Goal: Task Accomplishment & Management: Manage account settings

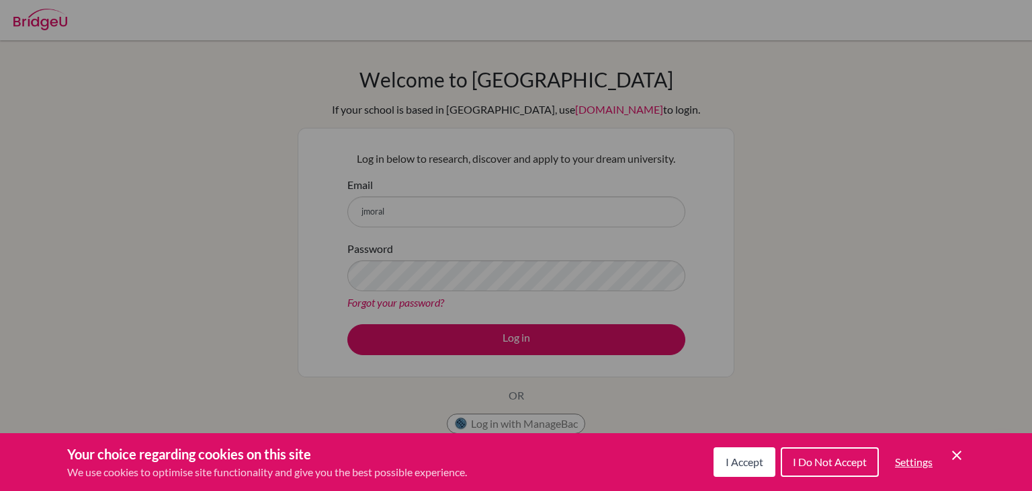
click at [753, 452] on button "I Accept" at bounding box center [745, 462] width 62 height 30
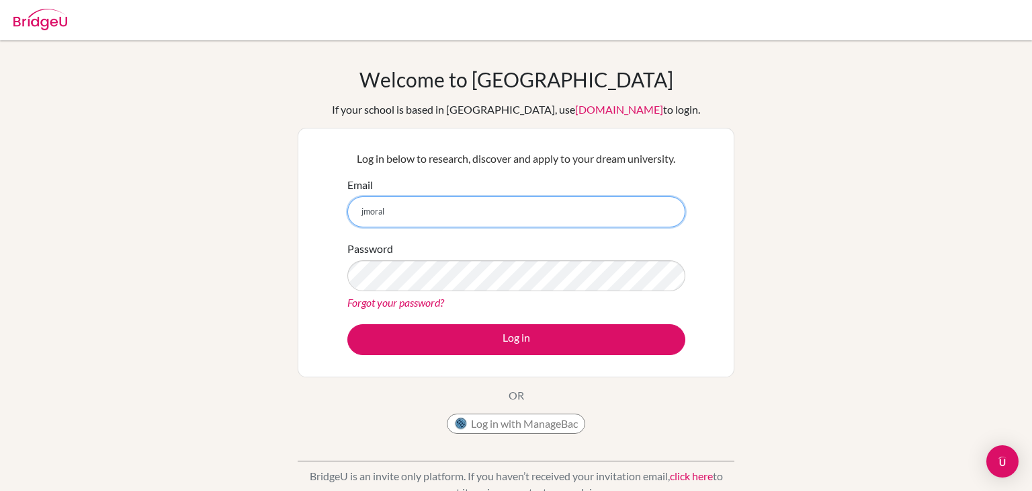
click at [567, 200] on input "jmoral" at bounding box center [516, 211] width 338 height 31
type input "[EMAIL_ADDRESS][DOMAIN_NAME]"
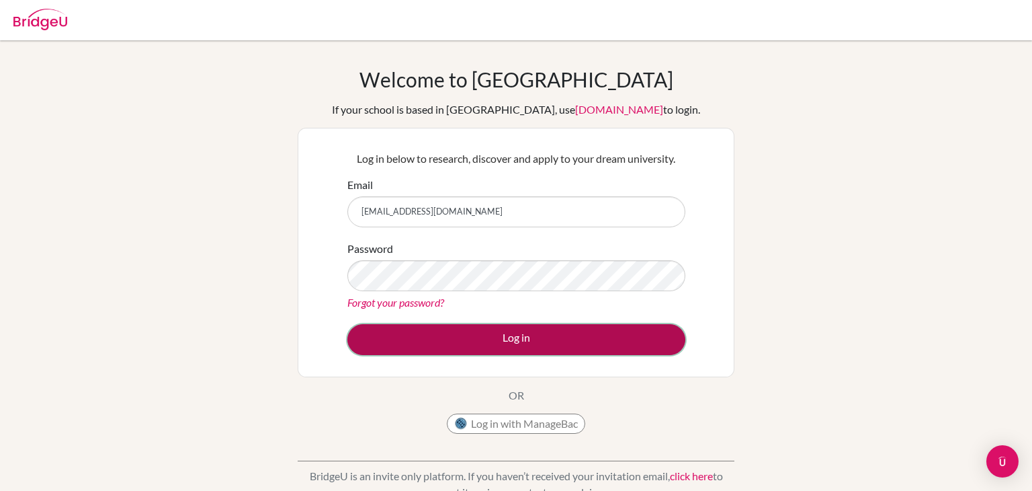
click at [579, 334] on button "Log in" at bounding box center [516, 339] width 338 height 31
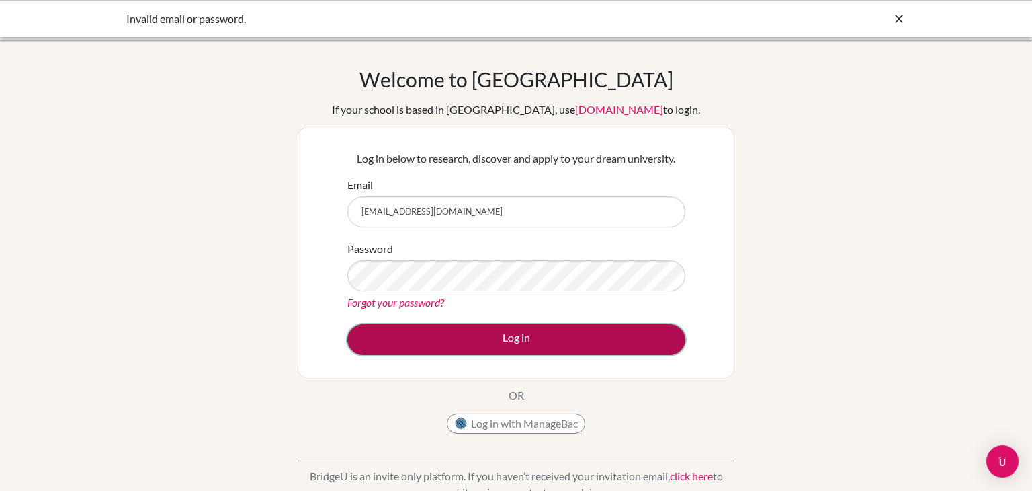
click at [575, 334] on button "Log in" at bounding box center [516, 339] width 338 height 31
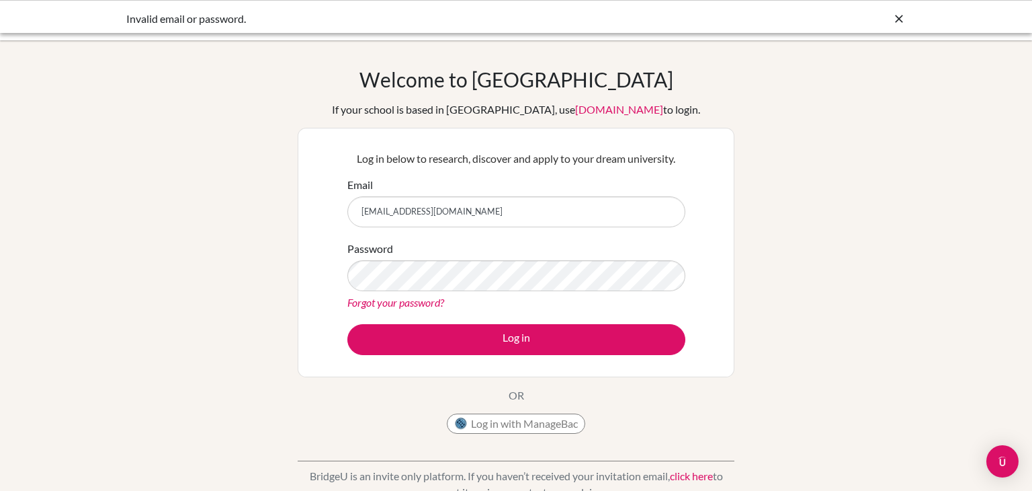
click at [415, 299] on link "Forgot your password?" at bounding box center [395, 302] width 97 height 13
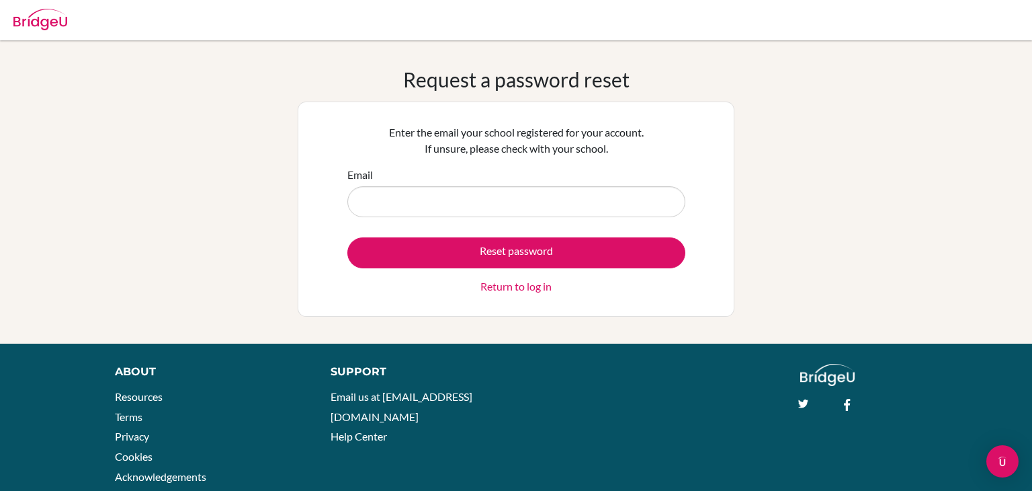
type input "[EMAIL_ADDRESS][DOMAIN_NAME]"
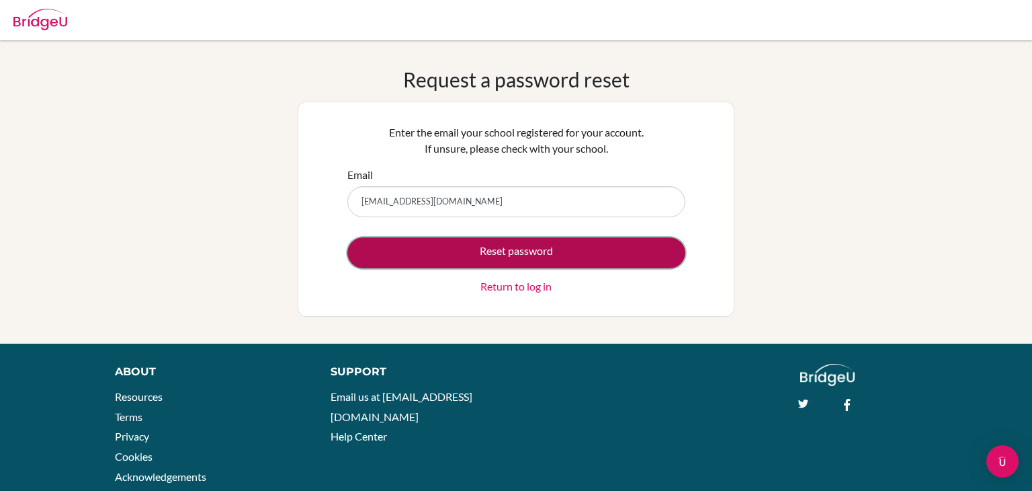
click at [493, 248] on button "Reset password" at bounding box center [516, 252] width 338 height 31
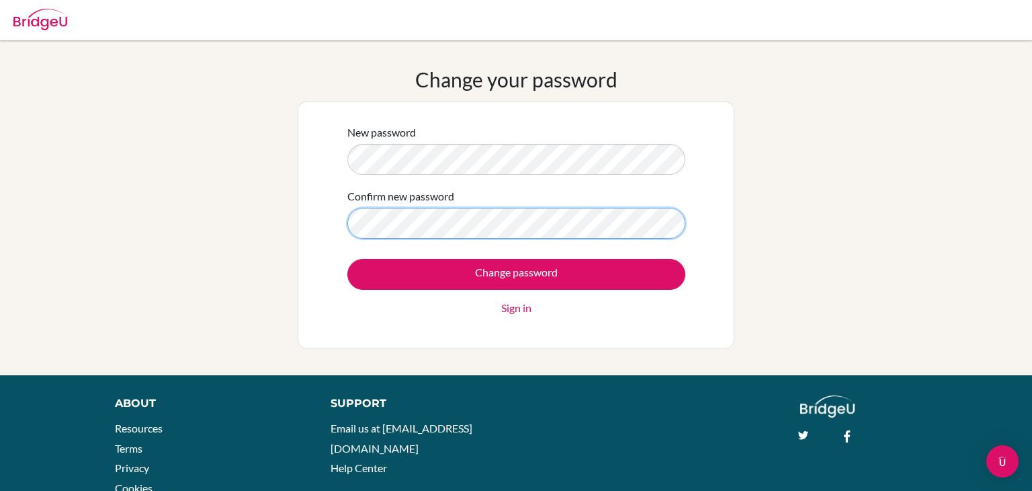
click at [347, 259] on input "Change password" at bounding box center [516, 274] width 338 height 31
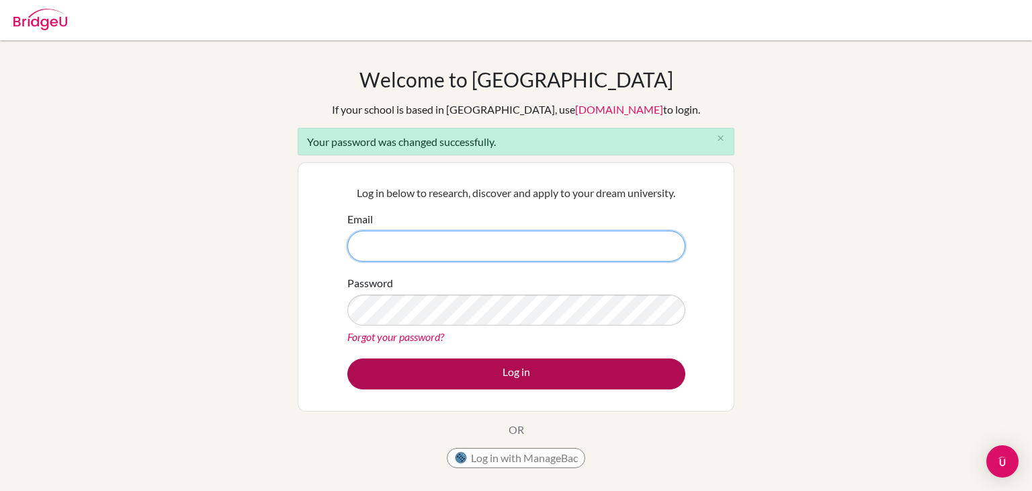
type input "[EMAIL_ADDRESS][DOMAIN_NAME]"
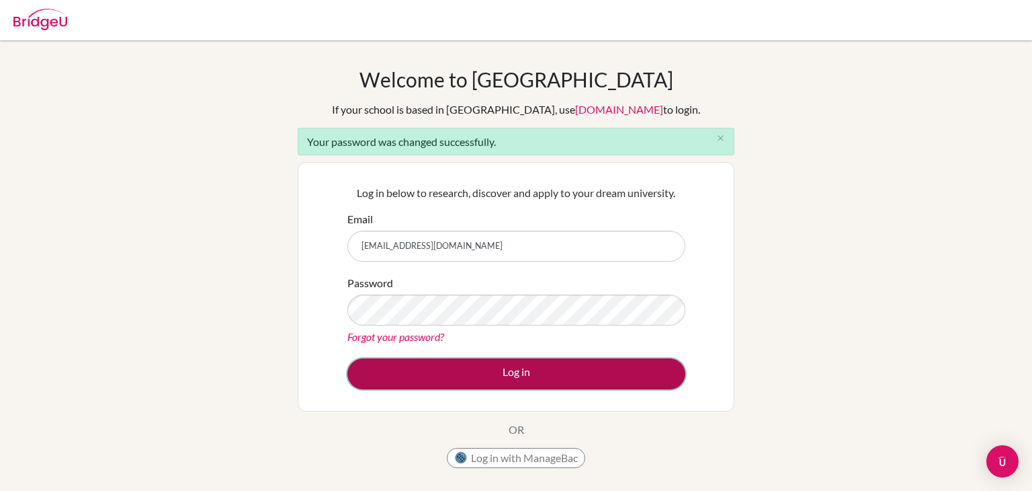
click at [547, 363] on button "Log in" at bounding box center [516, 373] width 338 height 31
